Goal: Task Accomplishment & Management: Manage account settings

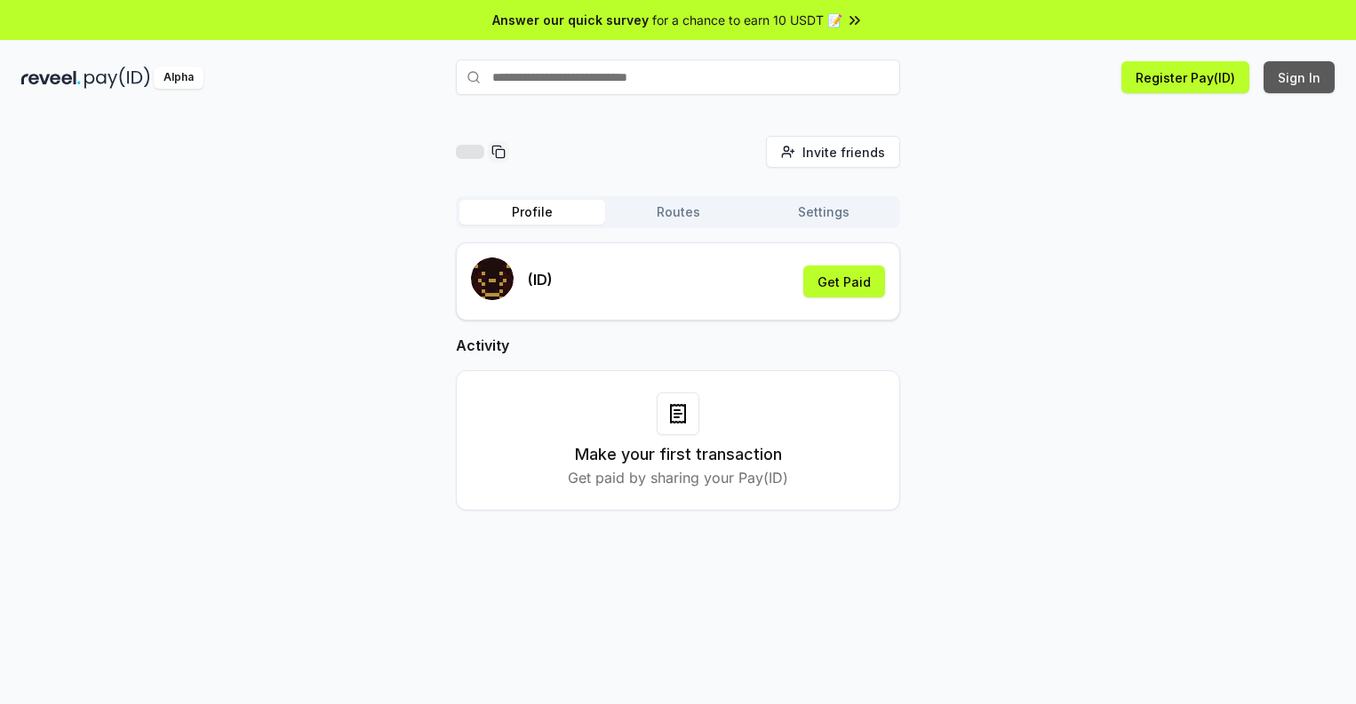
click at [1300, 77] on button "Sign In" at bounding box center [1298, 77] width 71 height 32
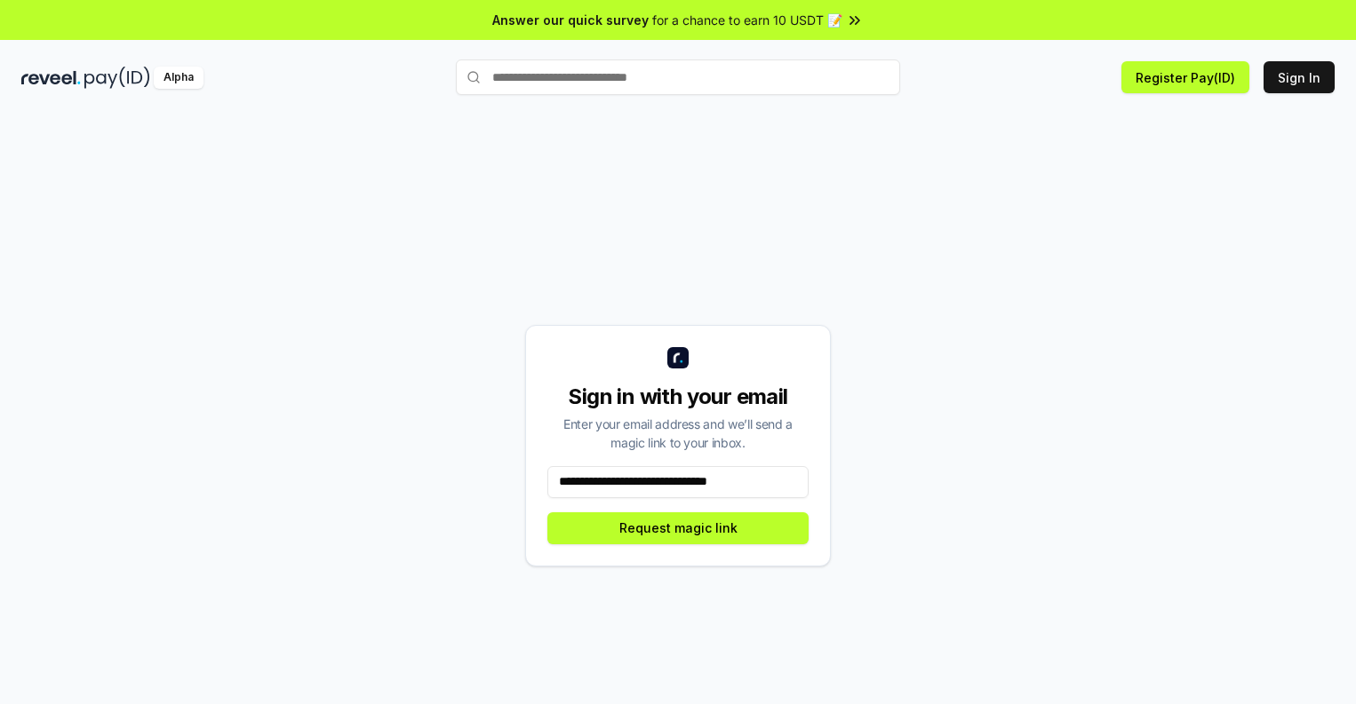
type input "**********"
click at [678, 528] on button "Request magic link" at bounding box center [677, 529] width 261 height 32
